Goal: Task Accomplishment & Management: Manage account settings

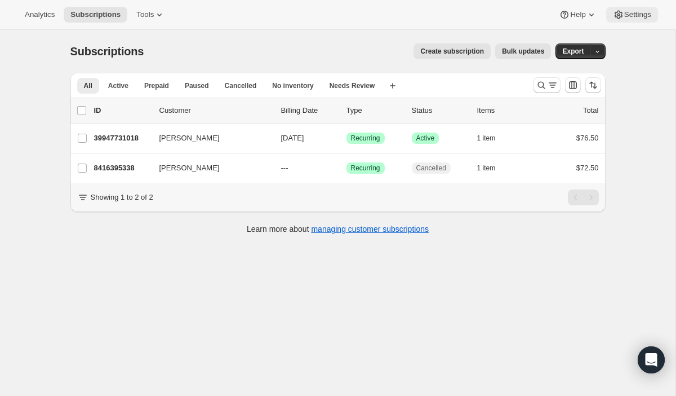
click at [631, 16] on span "Settings" at bounding box center [637, 14] width 27 height 9
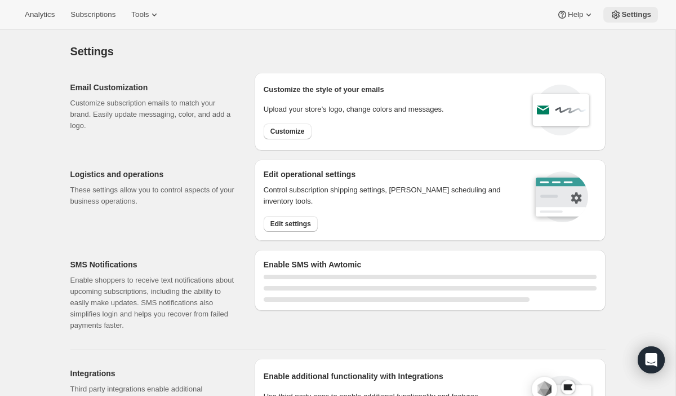
select select "22:00"
select select "09:00"
